Goal: Transaction & Acquisition: Purchase product/service

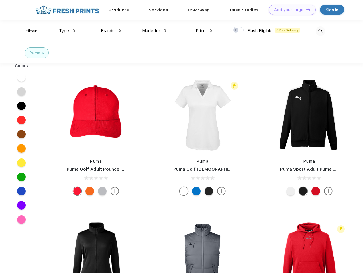
click at [290, 10] on link "Add your Logo Design Tool" at bounding box center [291, 10] width 47 height 10
click at [0, 0] on div "Design Tool" at bounding box center [0, 0] width 0 height 0
click at [305, 9] on link "Add your Logo Design Tool" at bounding box center [291, 10] width 47 height 10
click at [27, 31] on div "Filter" at bounding box center [31, 31] width 12 height 7
click at [67, 31] on span "Type" at bounding box center [64, 30] width 10 height 5
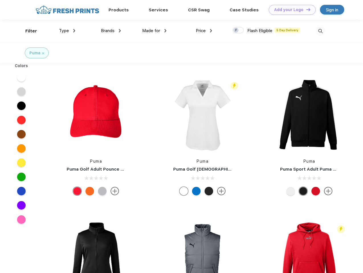
click at [111, 31] on span "Brands" at bounding box center [108, 30] width 14 height 5
click at [154, 31] on span "Made for" at bounding box center [151, 30] width 18 height 5
click at [204, 31] on span "Price" at bounding box center [201, 30] width 10 height 5
click at [238, 30] on div at bounding box center [237, 30] width 11 height 6
click at [236, 30] on input "checkbox" at bounding box center [234, 29] width 4 height 4
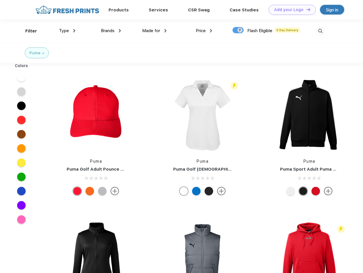
click at [320, 31] on img at bounding box center [319, 30] width 9 height 9
